Goal: Information Seeking & Learning: Check status

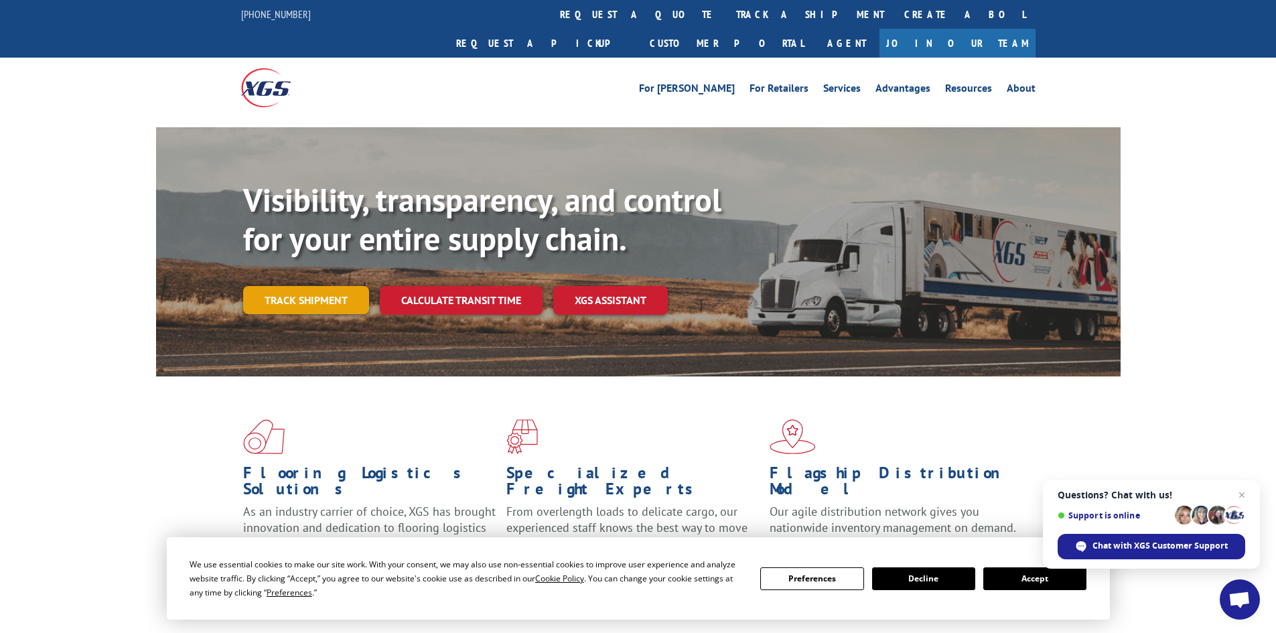
click at [301, 286] on link "Track shipment" at bounding box center [306, 300] width 126 height 28
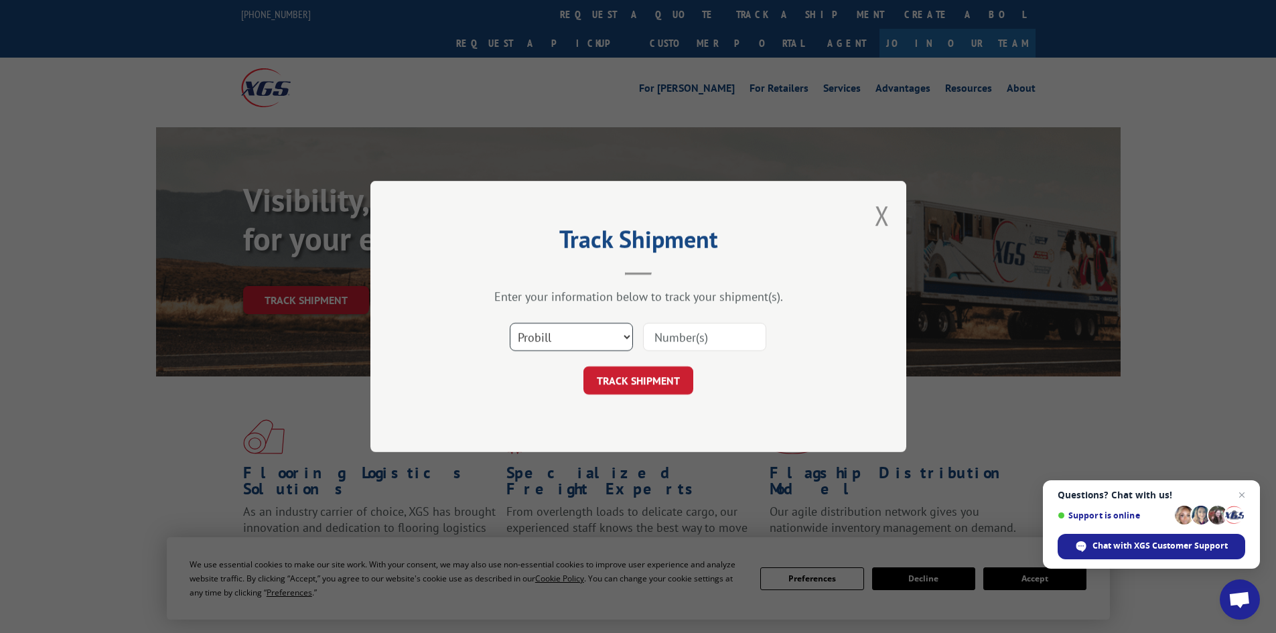
click at [629, 334] on select "Select category... Probill BOL PO" at bounding box center [571, 337] width 123 height 28
select select "bol"
click at [510, 323] on select "Select category... Probill BOL PO" at bounding box center [571, 337] width 123 height 28
click at [664, 337] on input at bounding box center [704, 337] width 123 height 28
paste input "5618792"
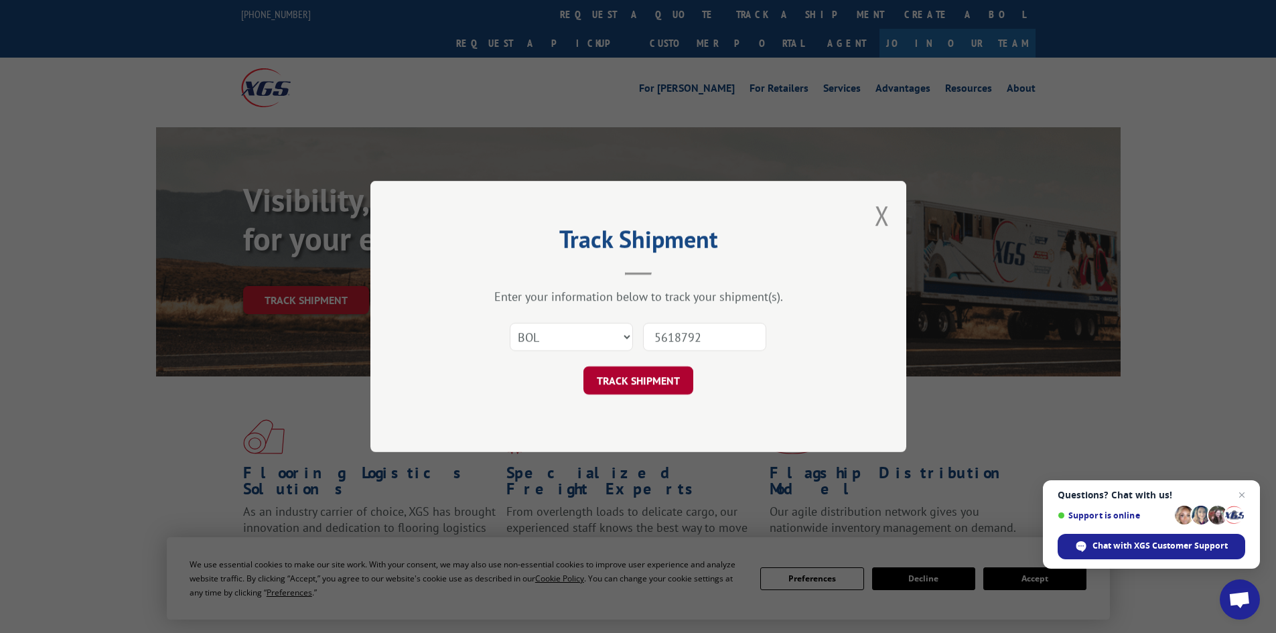
type input "5618792"
click at [640, 377] on button "TRACK SHIPMENT" at bounding box center [638, 380] width 110 height 28
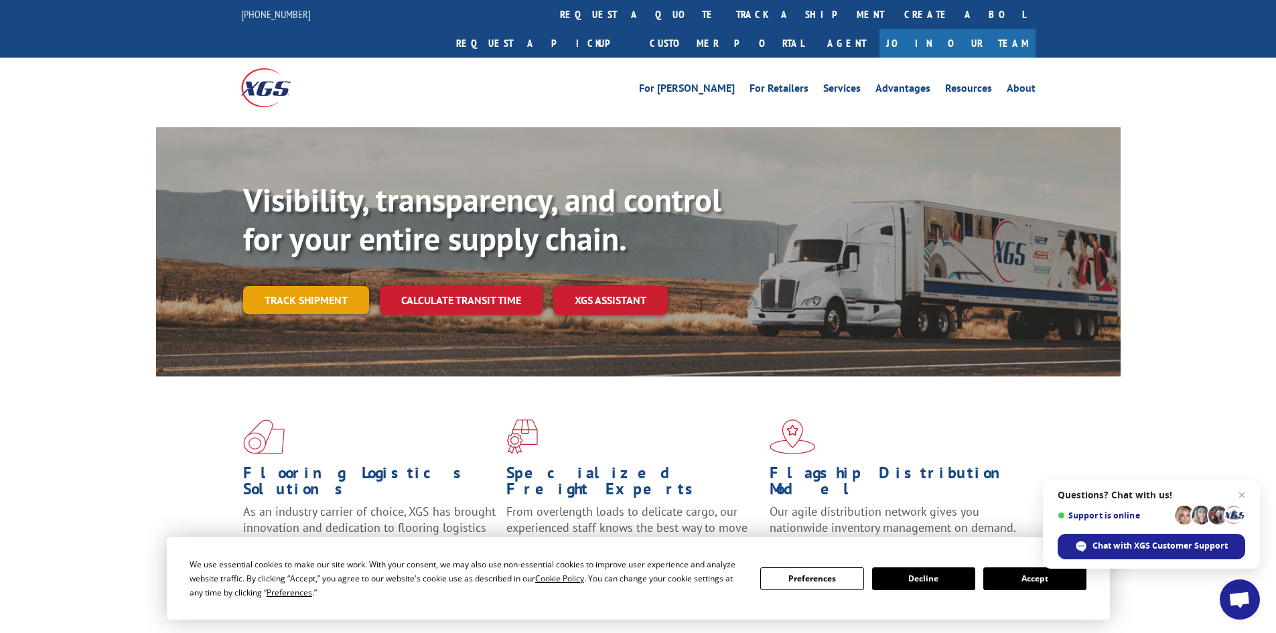
click at [299, 286] on link "Track shipment" at bounding box center [306, 300] width 126 height 28
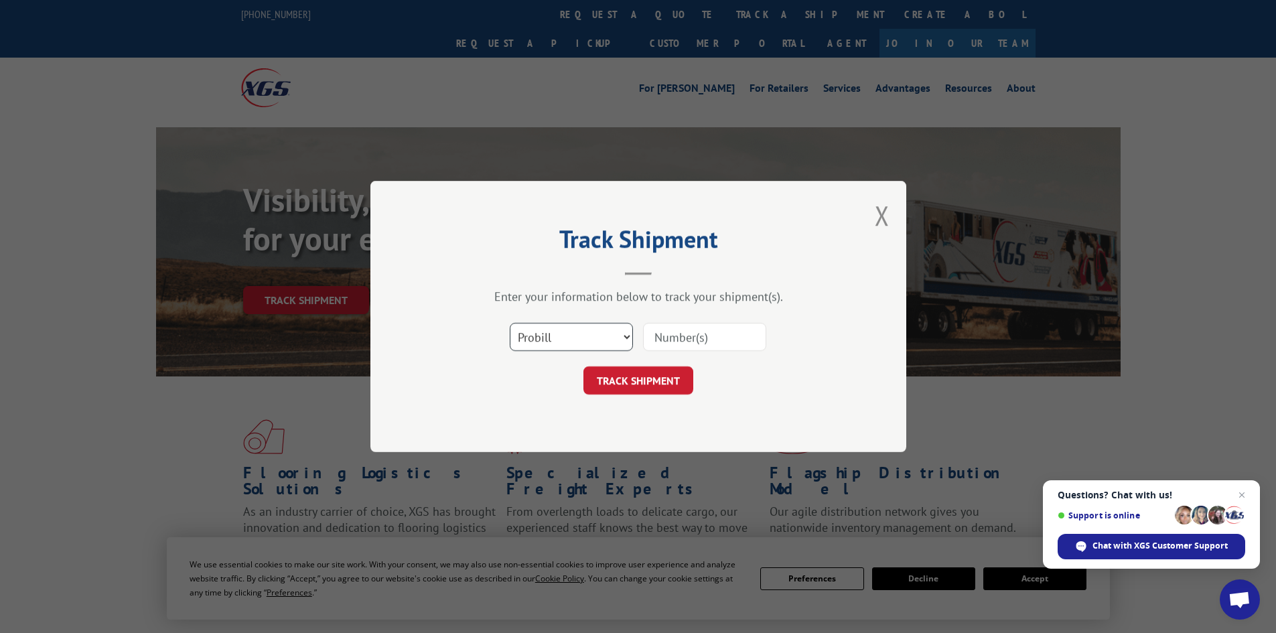
click at [628, 334] on select "Select category... Probill BOL PO" at bounding box center [571, 337] width 123 height 28
select select "bol"
click at [510, 323] on select "Select category... Probill BOL PO" at bounding box center [571, 337] width 123 height 28
click at [674, 342] on input at bounding box center [704, 337] width 123 height 28
paste input "5562581"
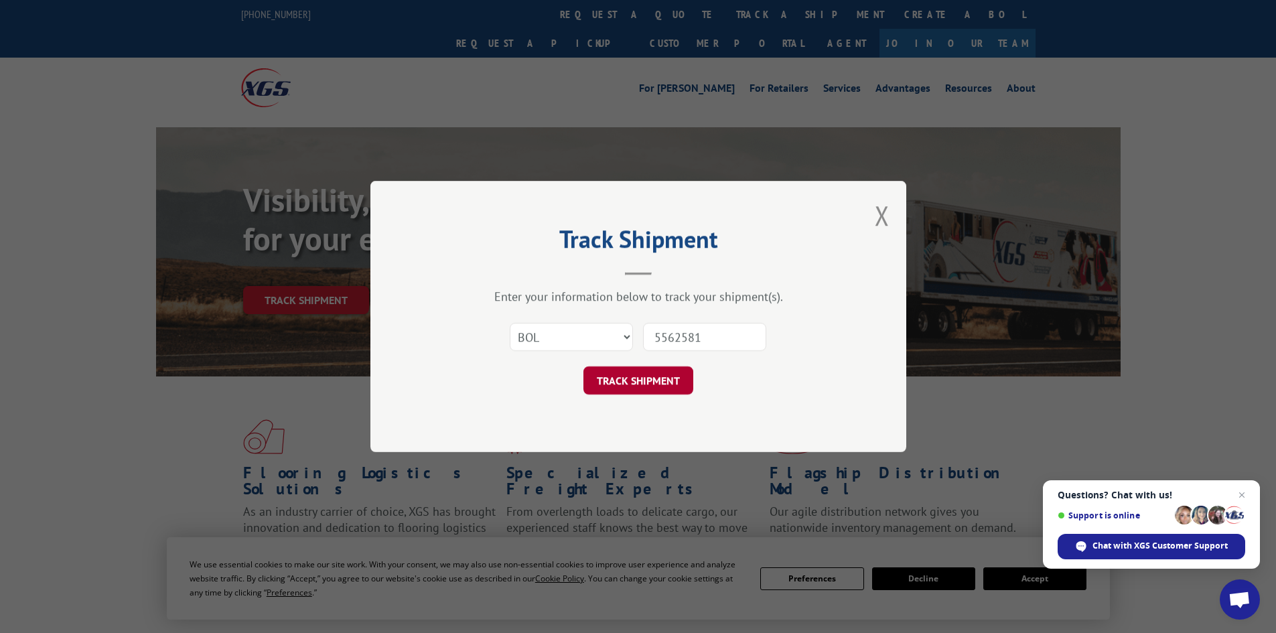
type input "5562581"
click at [644, 381] on button "TRACK SHIPMENT" at bounding box center [638, 380] width 110 height 28
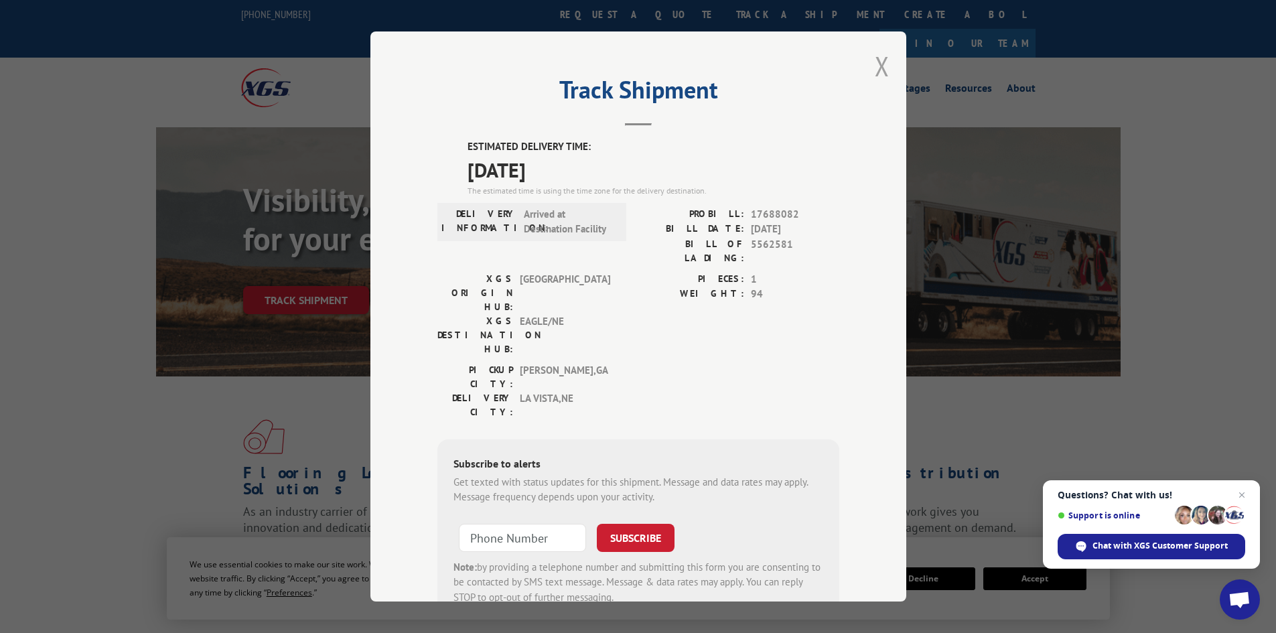
click at [875, 66] on button "Close modal" at bounding box center [882, 65] width 15 height 35
